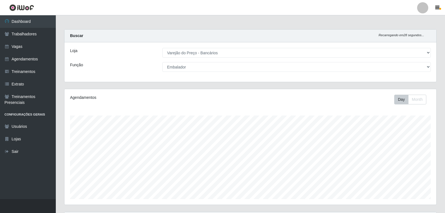
select select "157"
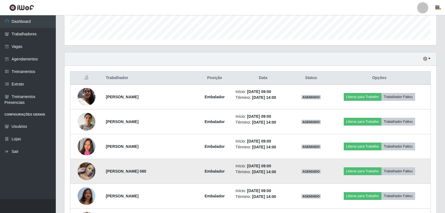
scroll to position [169, 0]
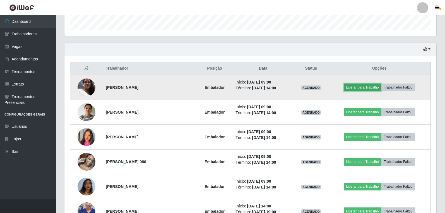
click at [371, 91] on button "Liberar para Trabalho" at bounding box center [362, 88] width 38 height 8
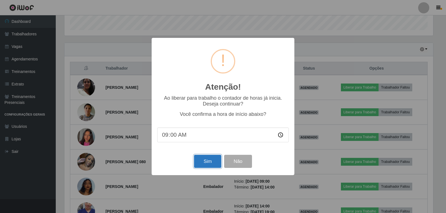
click at [204, 163] on button "Sim" at bounding box center [207, 161] width 27 height 13
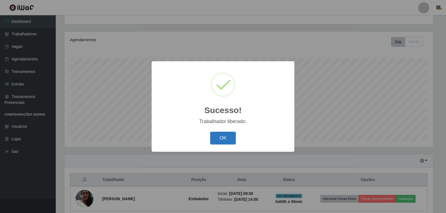
click at [224, 144] on button "OK" at bounding box center [223, 138] width 26 height 13
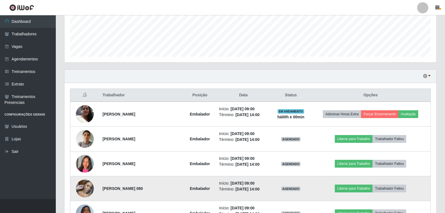
scroll to position [169, 0]
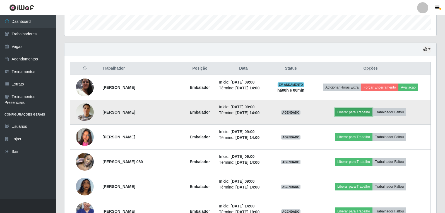
click at [357, 114] on button "Liberar para Trabalho" at bounding box center [353, 112] width 38 height 8
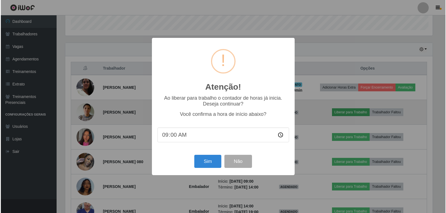
scroll to position [116, 369]
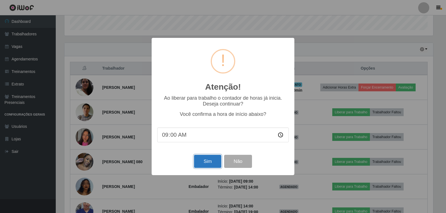
click at [204, 164] on button "Sim" at bounding box center [207, 161] width 27 height 13
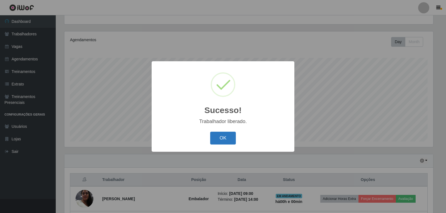
click at [215, 137] on button "OK" at bounding box center [223, 138] width 26 height 13
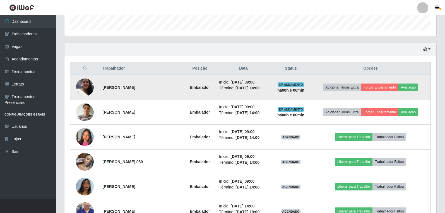
scroll to position [197, 0]
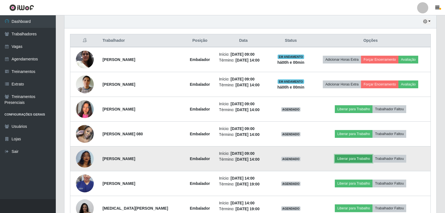
click at [347, 159] on button "Liberar para Trabalho" at bounding box center [353, 159] width 38 height 8
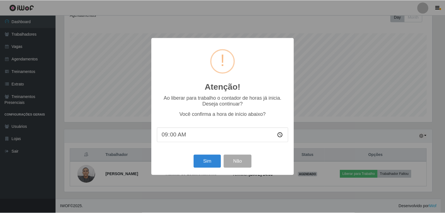
scroll to position [83, 0]
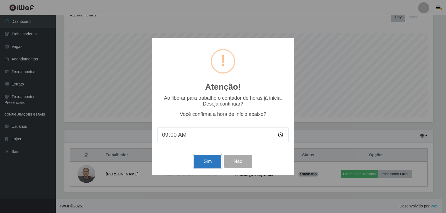
click at [204, 163] on button "Sim" at bounding box center [207, 161] width 27 height 13
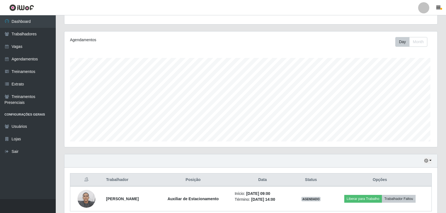
scroll to position [0, 0]
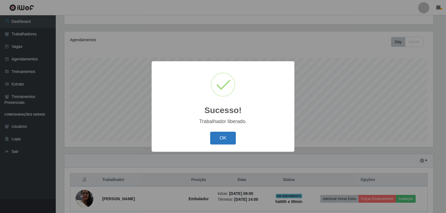
click at [216, 143] on button "OK" at bounding box center [223, 138] width 26 height 13
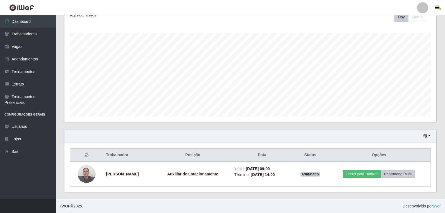
scroll to position [197, 0]
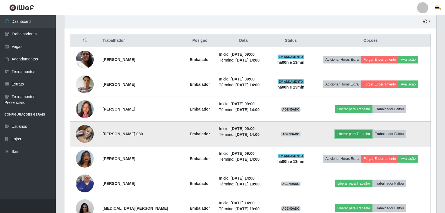
click at [348, 137] on button "Liberar para Trabalho" at bounding box center [353, 134] width 38 height 8
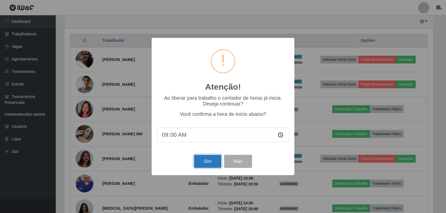
click at [198, 162] on button "Sim" at bounding box center [207, 161] width 27 height 13
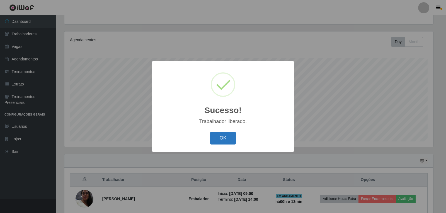
click at [215, 142] on button "OK" at bounding box center [223, 138] width 26 height 13
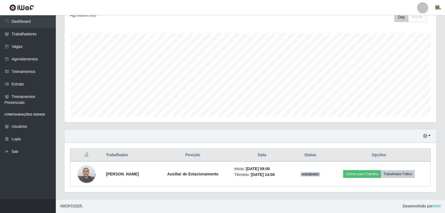
scroll to position [169, 0]
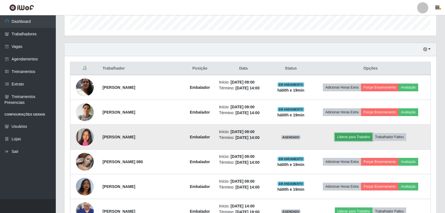
click at [357, 135] on button "Liberar para Trabalho" at bounding box center [353, 137] width 38 height 8
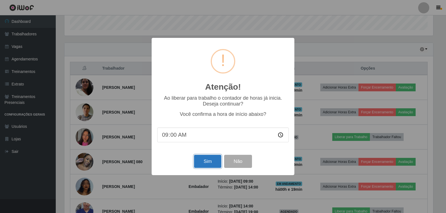
click at [209, 157] on button "Sim" at bounding box center [207, 161] width 27 height 13
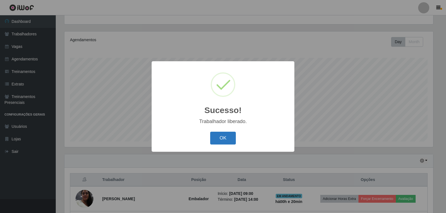
click at [230, 137] on button "OK" at bounding box center [223, 138] width 26 height 13
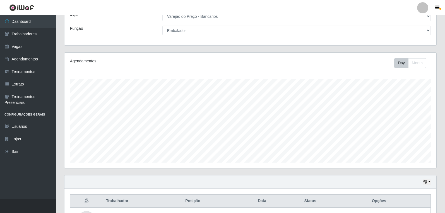
scroll to position [27, 0]
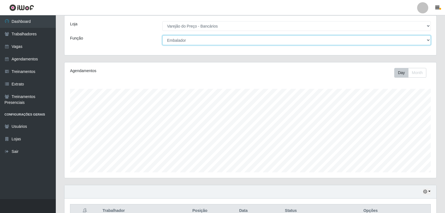
click at [213, 40] on select "[Selecione...] Auxiliar de Estacionamento Auxiliar de Estacionamento + Auxiliar…" at bounding box center [296, 40] width 268 height 10
click at [162, 35] on select "[Selecione...] Auxiliar de Estacionamento Auxiliar de Estacionamento + Auxiliar…" at bounding box center [296, 40] width 268 height 10
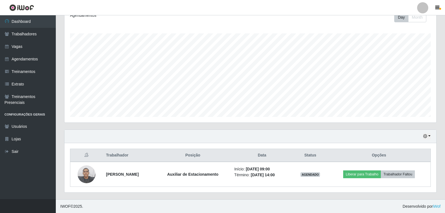
scroll to position [83, 0]
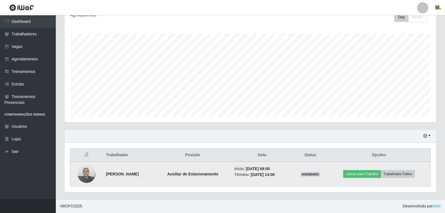
click at [90, 172] on img at bounding box center [86, 175] width 18 height 24
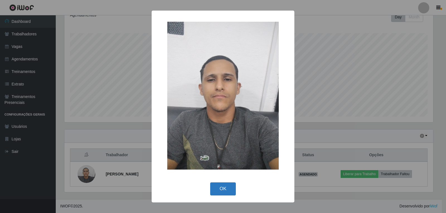
click at [229, 187] on button "OK" at bounding box center [223, 189] width 26 height 13
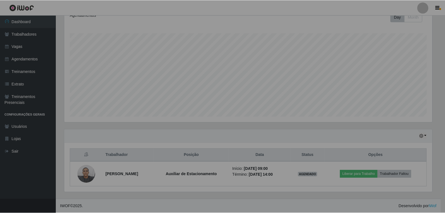
scroll to position [116, 372]
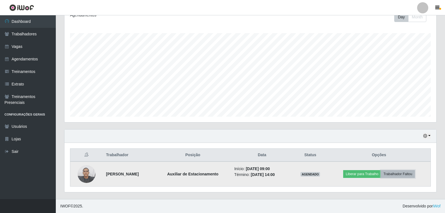
click at [398, 174] on button "Trabalhador Faltou" at bounding box center [397, 174] width 34 height 8
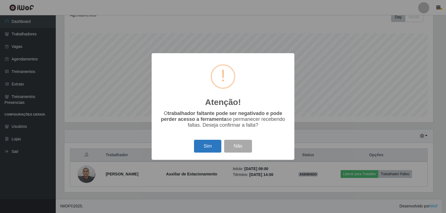
click at [212, 145] on button "Sim" at bounding box center [207, 146] width 27 height 13
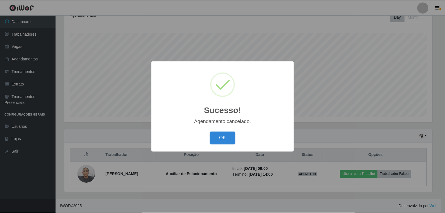
scroll to position [58, 0]
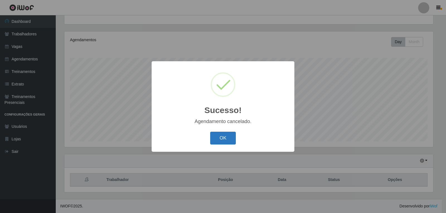
click at [233, 142] on button "OK" at bounding box center [223, 138] width 26 height 13
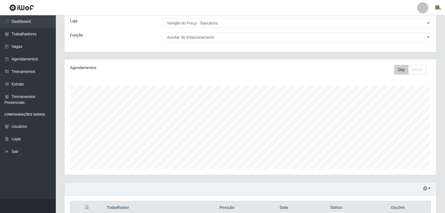
scroll to position [2, 0]
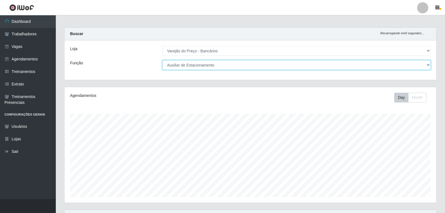
click at [222, 66] on select "[Selecione...] Auxiliar de Estacionamento Auxiliar de Estacionamento + Auxiliar…" at bounding box center [296, 65] width 268 height 10
select select "1"
click at [162, 60] on select "[Selecione...] Auxiliar de Estacionamento Auxiliar de Estacionamento + Auxiliar…" at bounding box center [296, 65] width 268 height 10
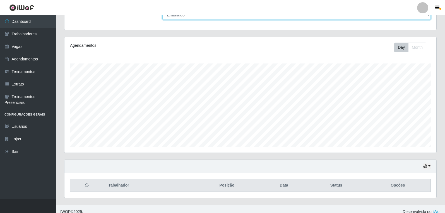
scroll to position [58, 0]
